Goal: Information Seeking & Learning: Learn about a topic

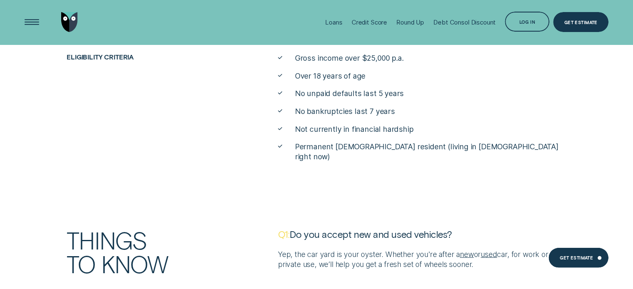
scroll to position [2141, 0]
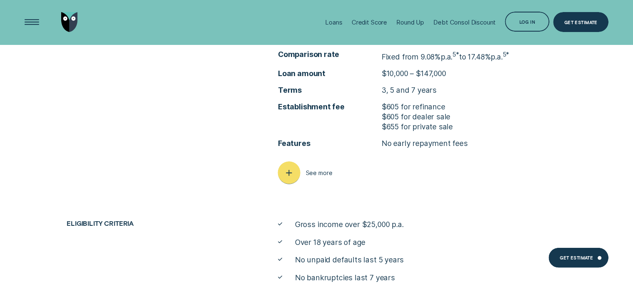
click at [293, 173] on icon "button" at bounding box center [288, 173] width 11 height 13
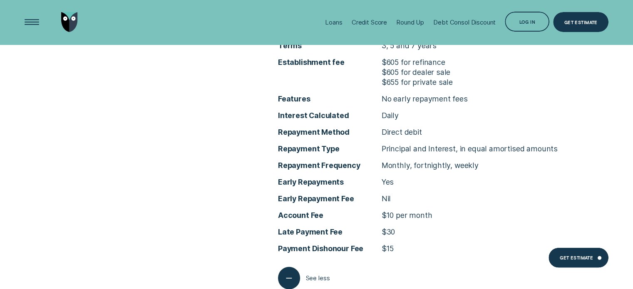
scroll to position [2183, 0]
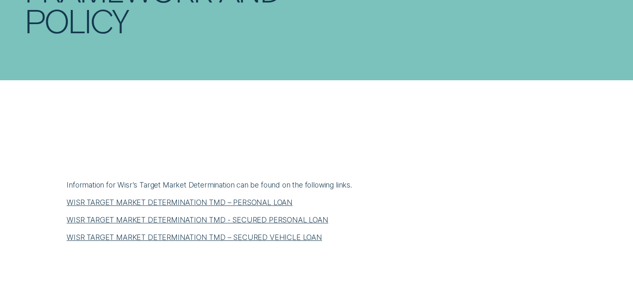
scroll to position [333, 0]
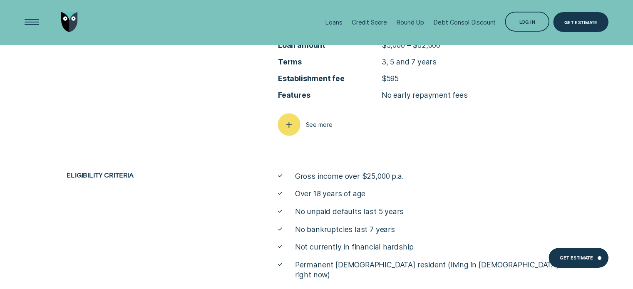
click at [292, 123] on icon "button" at bounding box center [288, 124] width 11 height 13
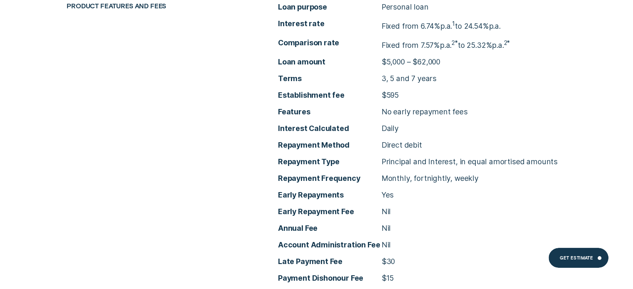
scroll to position [3329, 0]
